Goal: Task Accomplishment & Management: Manage account settings

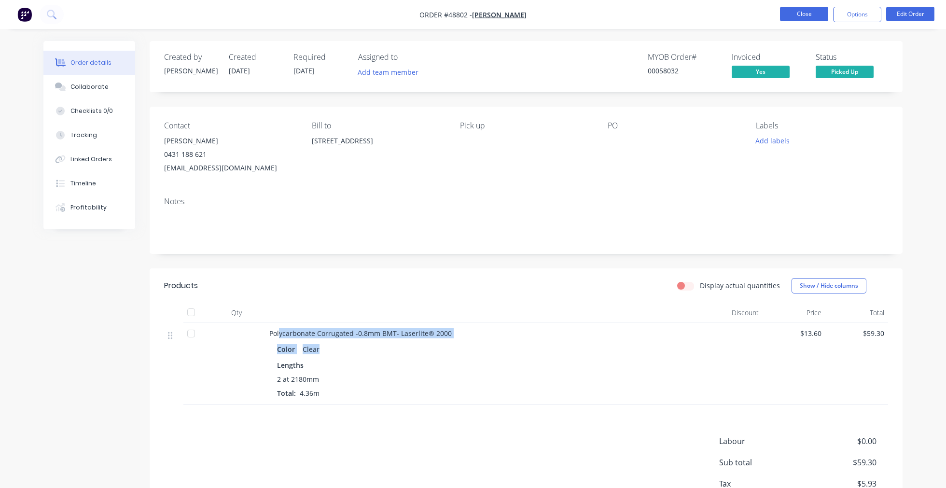
click at [812, 14] on button "Close" at bounding box center [804, 14] width 48 height 14
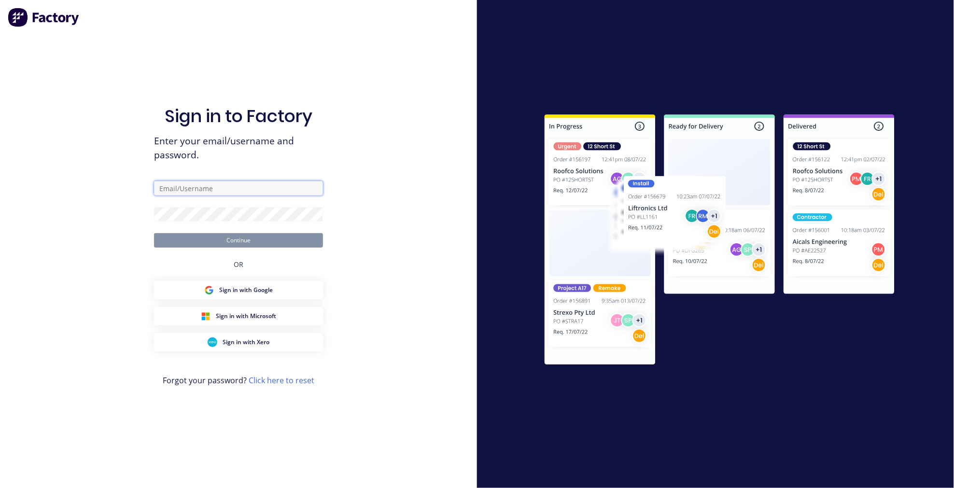
type input "[PERSON_NAME][EMAIL_ADDRESS][DOMAIN_NAME]"
click at [247, 230] on form "[PERSON_NAME][EMAIL_ADDRESS][DOMAIN_NAME] Continue" at bounding box center [238, 214] width 169 height 67
click at [247, 238] on button "Continue" at bounding box center [238, 240] width 169 height 14
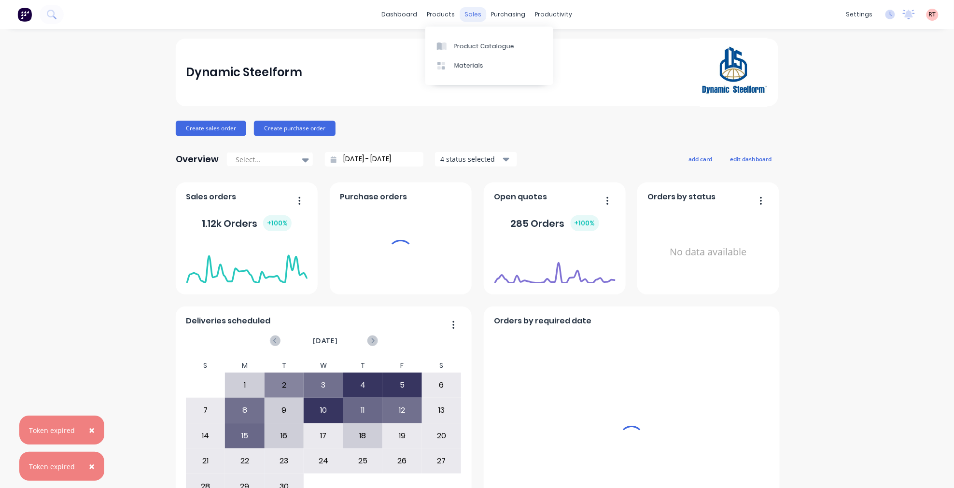
click at [468, 13] on div "sales" at bounding box center [473, 14] width 27 height 14
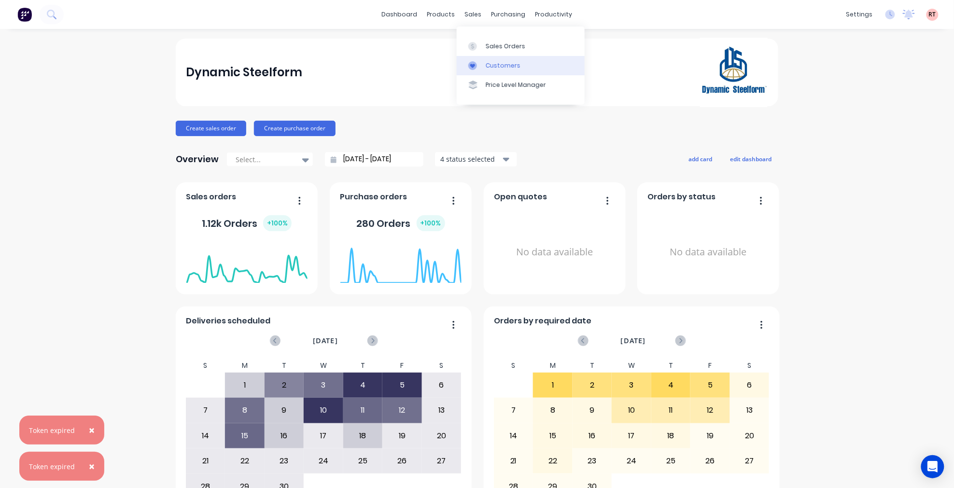
click at [483, 71] on link "Customers" at bounding box center [521, 65] width 128 height 19
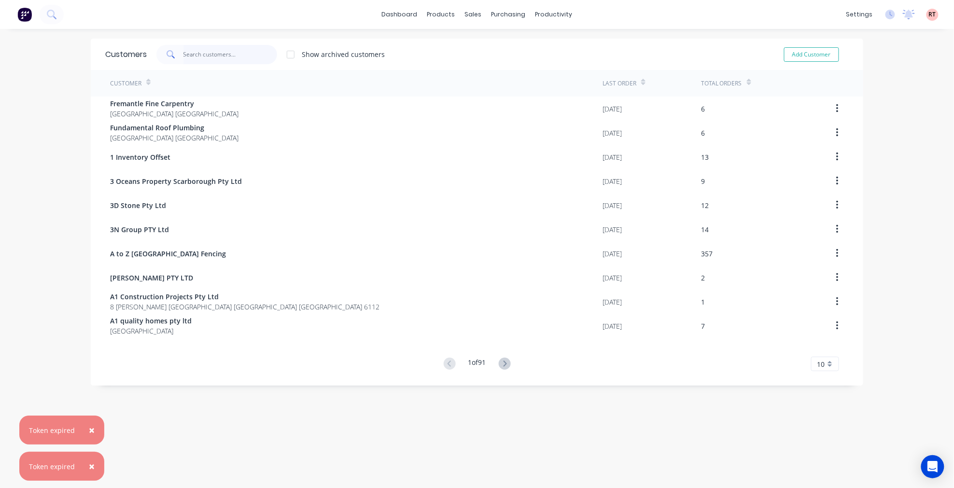
click at [253, 60] on input "text" at bounding box center [230, 54] width 94 height 19
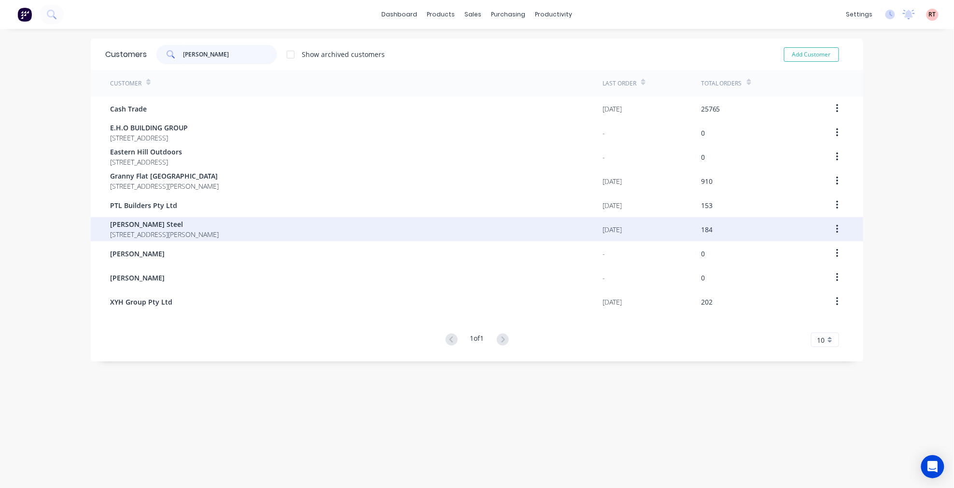
type input "[PERSON_NAME]"
click at [139, 225] on span "[PERSON_NAME] Steel" at bounding box center [164, 224] width 109 height 10
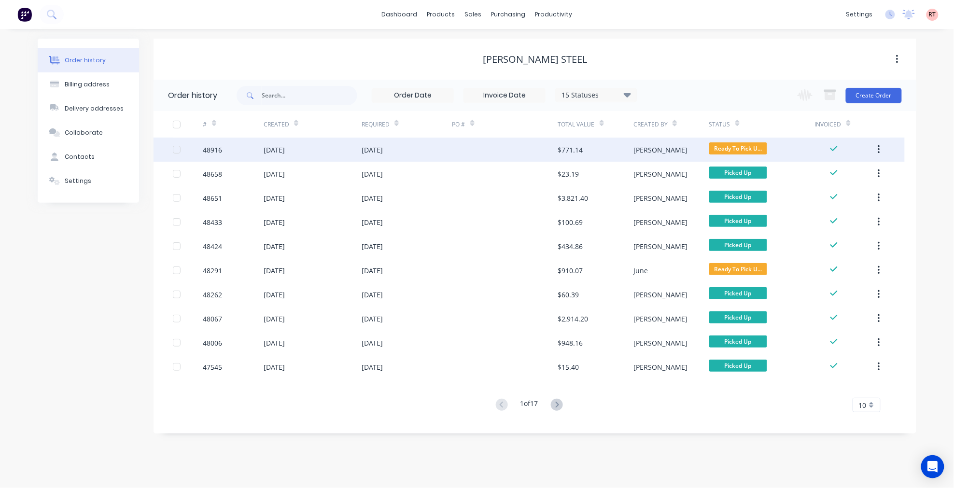
click at [472, 148] on div at bounding box center [505, 150] width 106 height 24
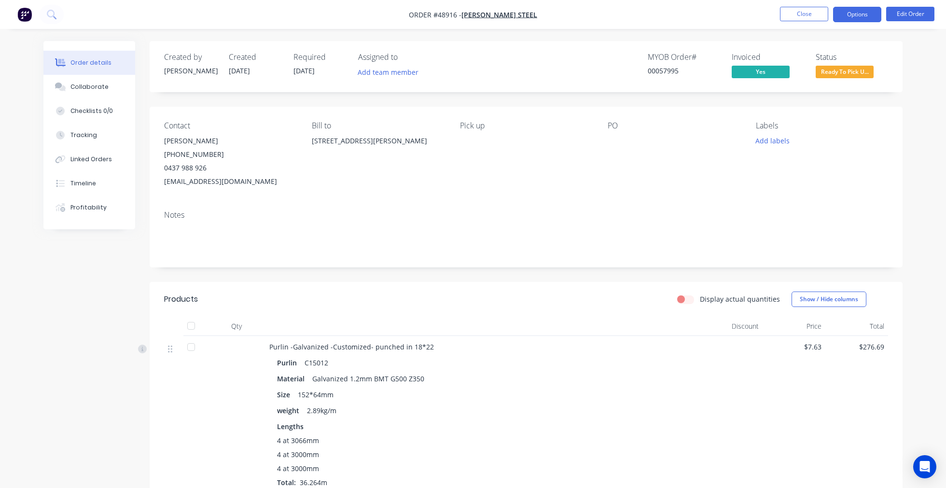
click at [876, 15] on button "Options" at bounding box center [857, 14] width 48 height 15
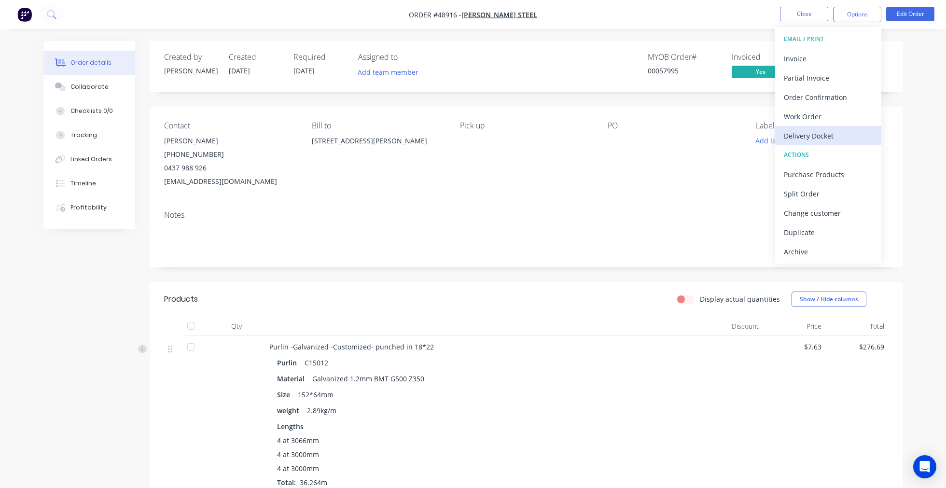
click at [846, 133] on div "Delivery Docket" at bounding box center [828, 136] width 89 height 14
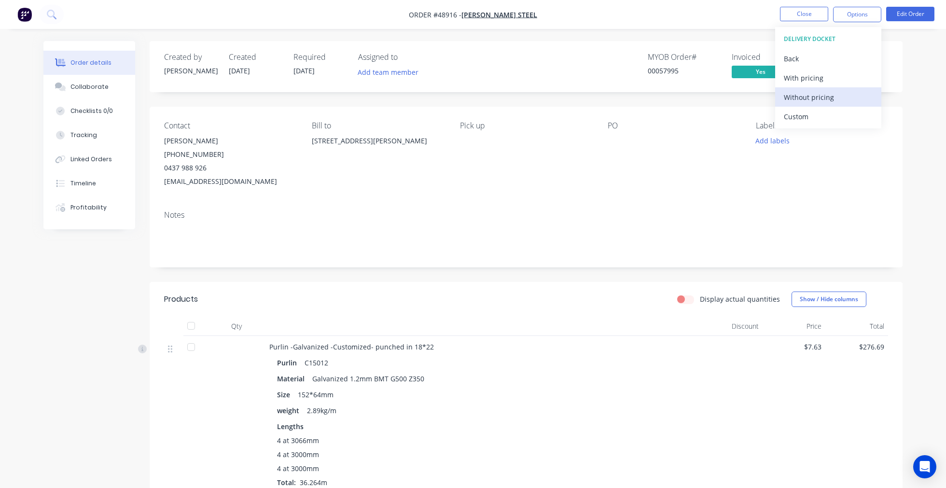
click at [836, 98] on div "Without pricing" at bounding box center [828, 97] width 89 height 14
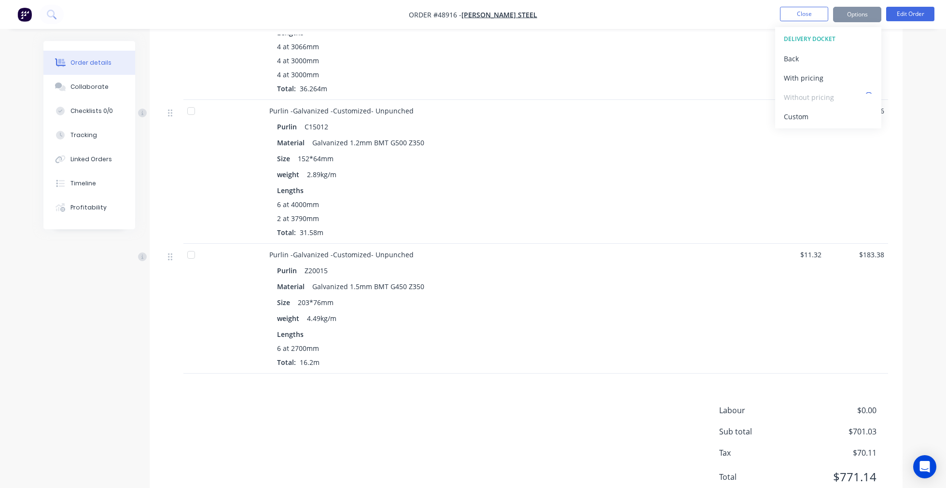
scroll to position [375, 0]
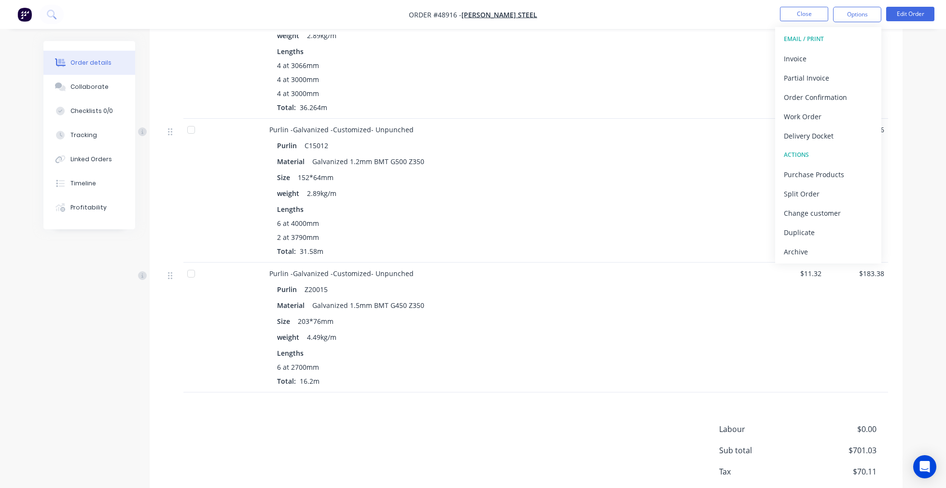
click at [616, 16] on nav "Order #48916 - [PERSON_NAME] Steel Close Options EMAIL / PRINT Invoice Partial …" at bounding box center [473, 14] width 946 height 29
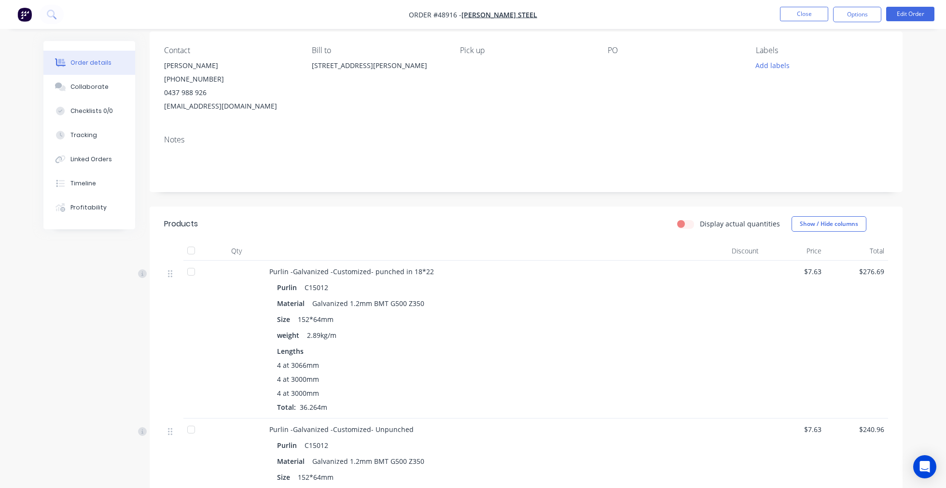
scroll to position [0, 0]
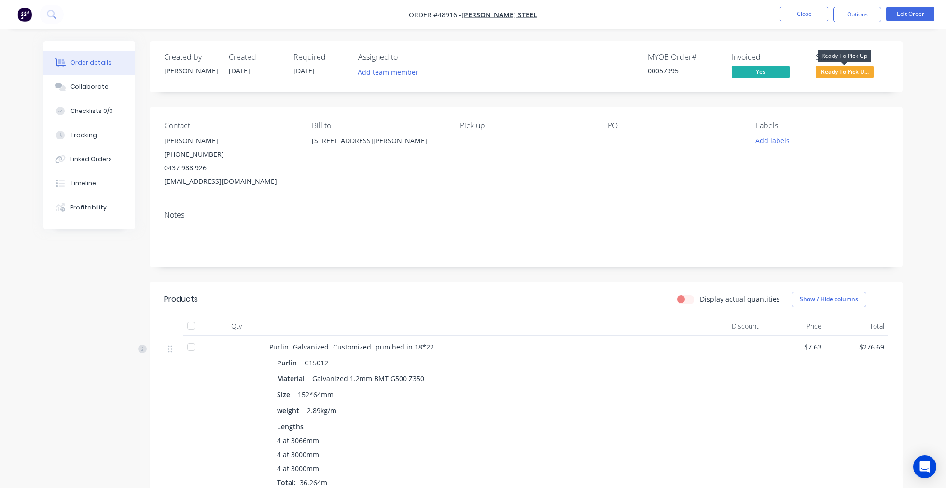
drag, startPoint x: 834, startPoint y: 74, endPoint x: 836, endPoint y: 80, distance: 5.5
click at [835, 74] on span "Ready To Pick U..." at bounding box center [845, 72] width 58 height 12
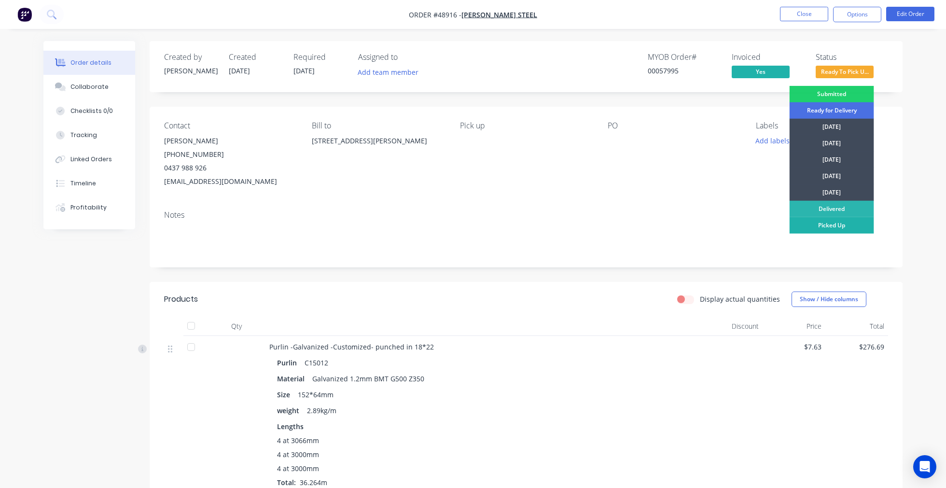
click at [842, 225] on div "Picked Up" at bounding box center [832, 225] width 84 height 16
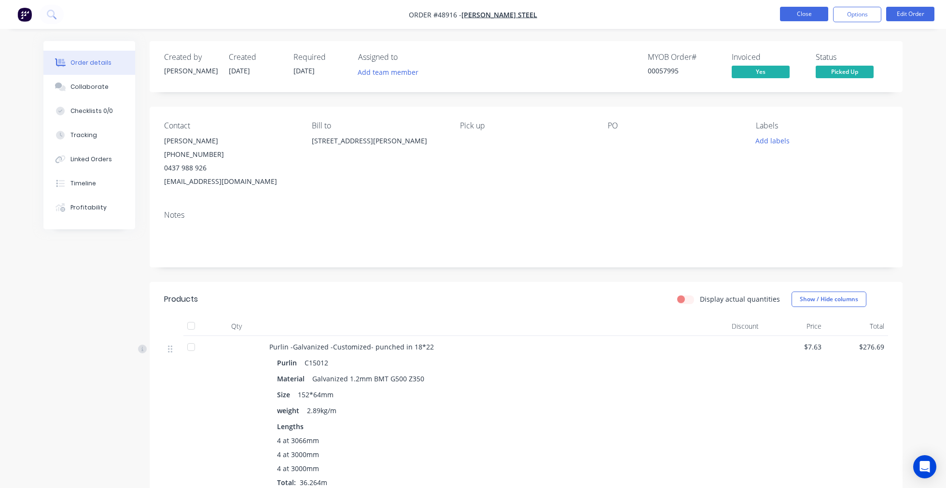
click at [798, 12] on button "Close" at bounding box center [804, 14] width 48 height 14
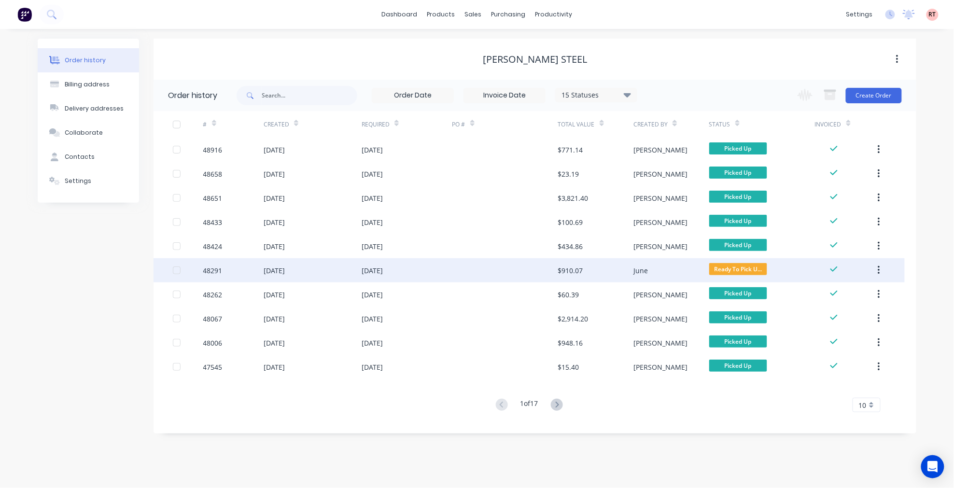
click at [455, 269] on div at bounding box center [505, 270] width 106 height 24
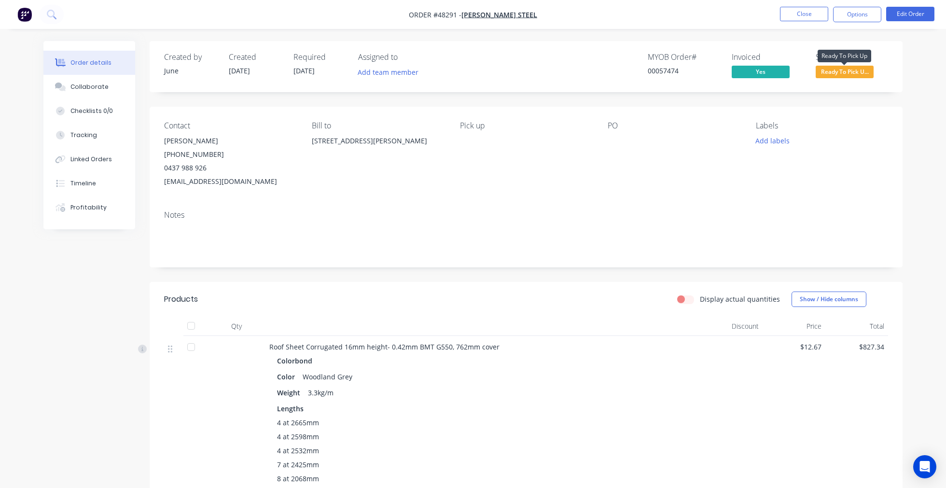
click at [855, 73] on span "Ready To Pick U..." at bounding box center [845, 72] width 58 height 12
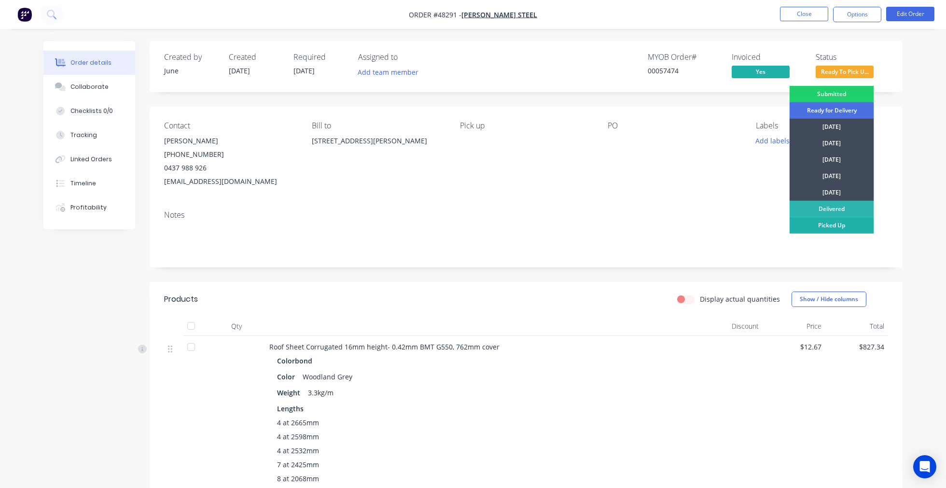
click at [841, 225] on div "Picked Up" at bounding box center [832, 225] width 84 height 16
